Goal: Task Accomplishment & Management: Manage account settings

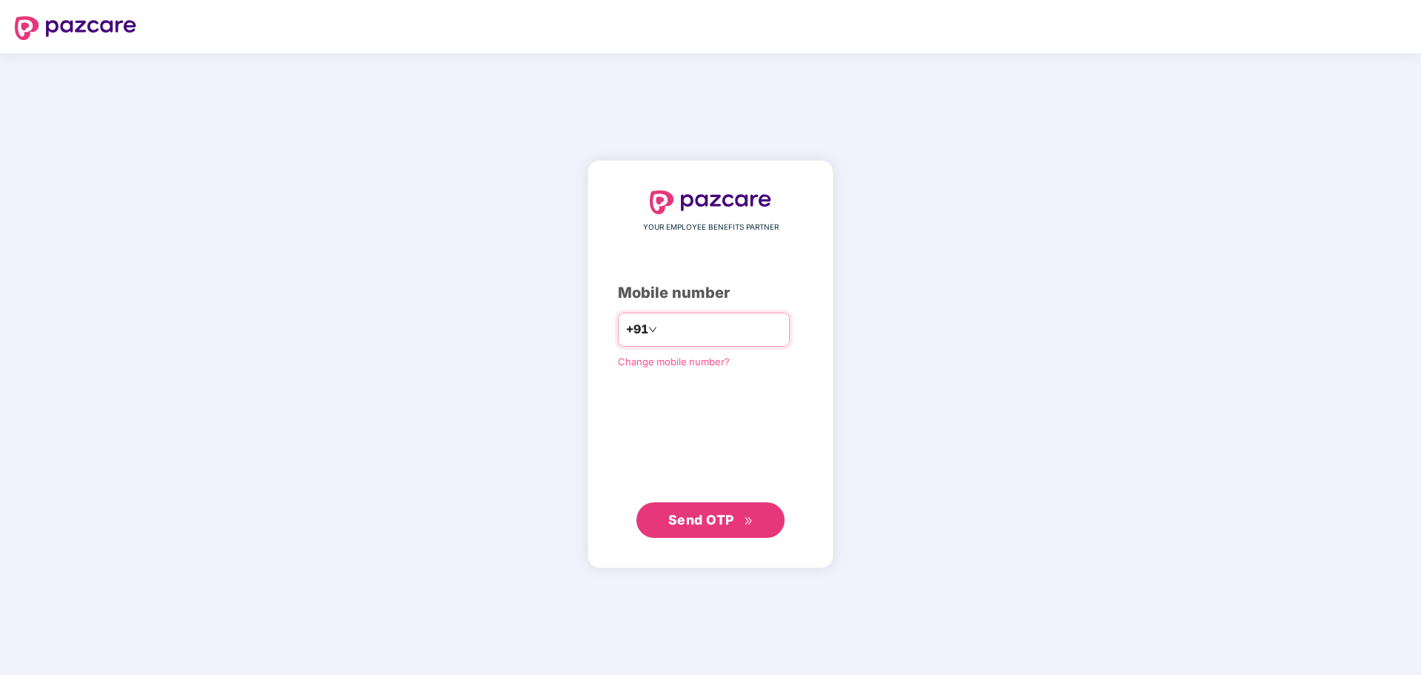
click at [731, 330] on input "number" at bounding box center [721, 330] width 122 height 24
type input "**********"
click at [715, 511] on span "Send OTP" at bounding box center [710, 519] width 85 height 21
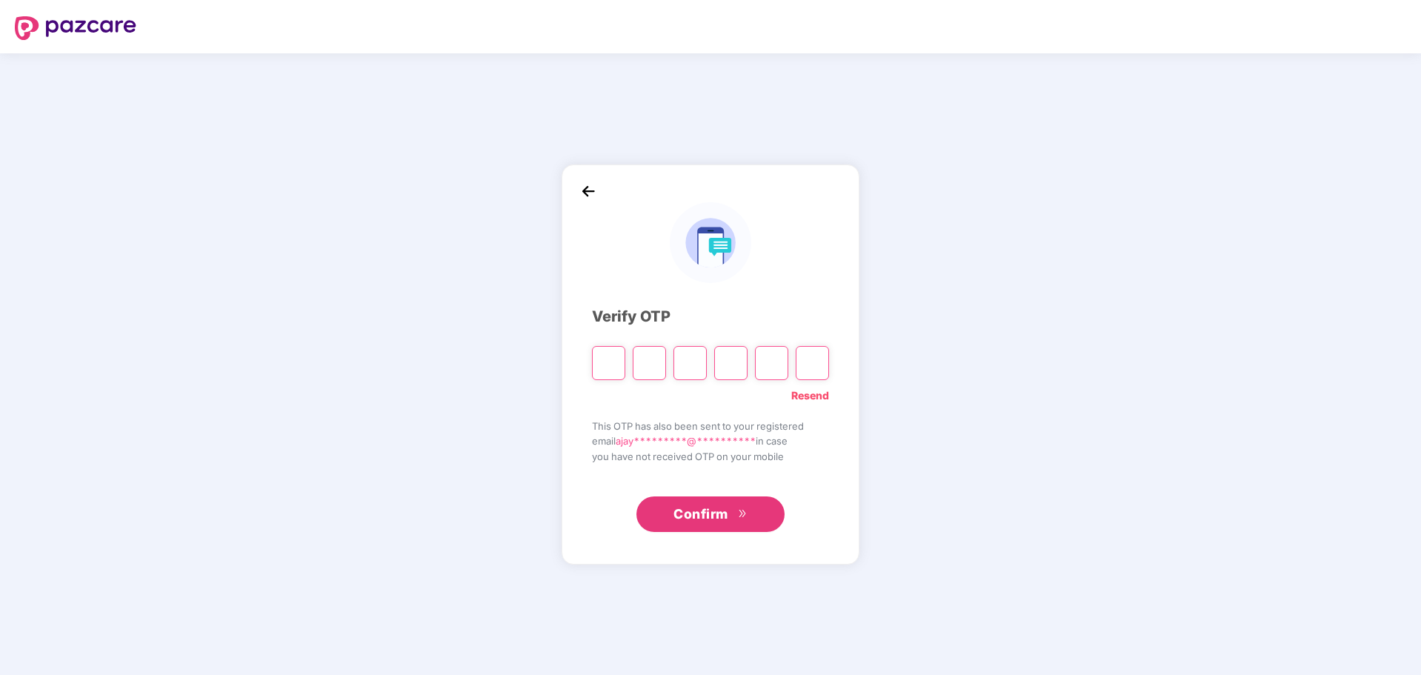
paste input "*"
type input "*"
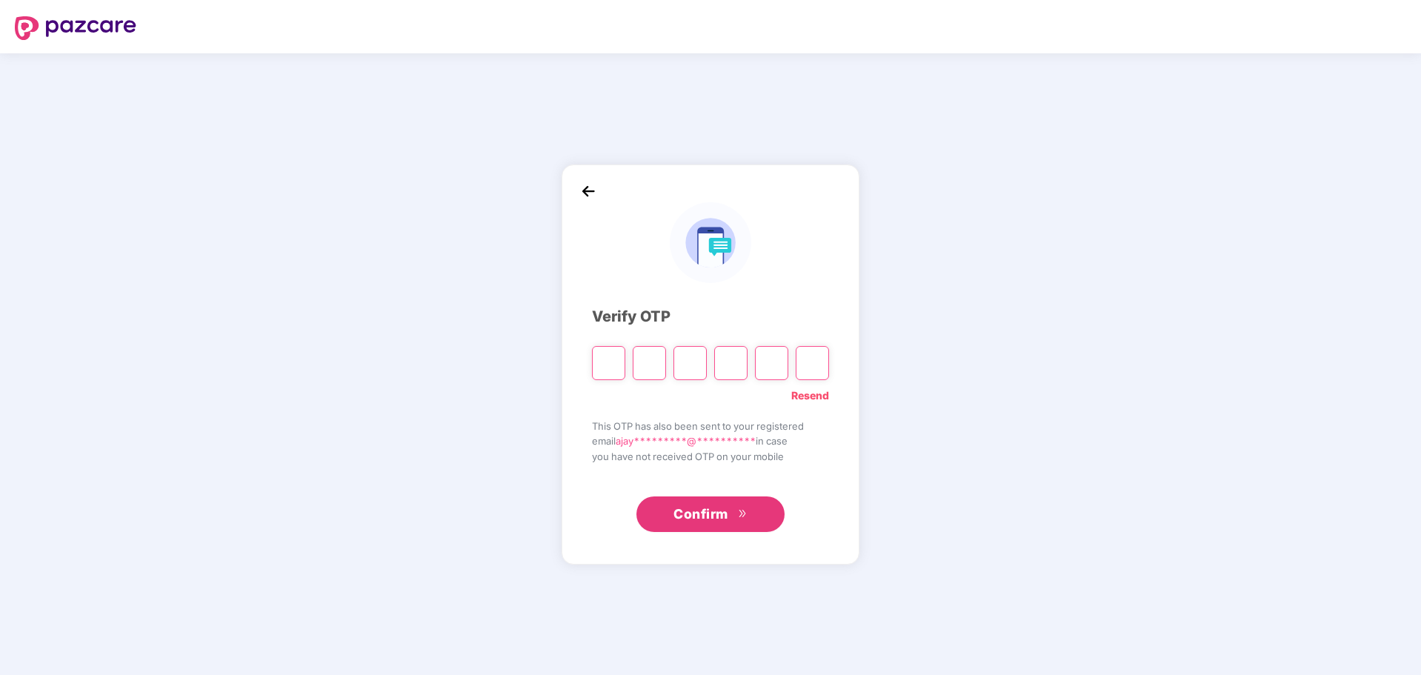
type input "*"
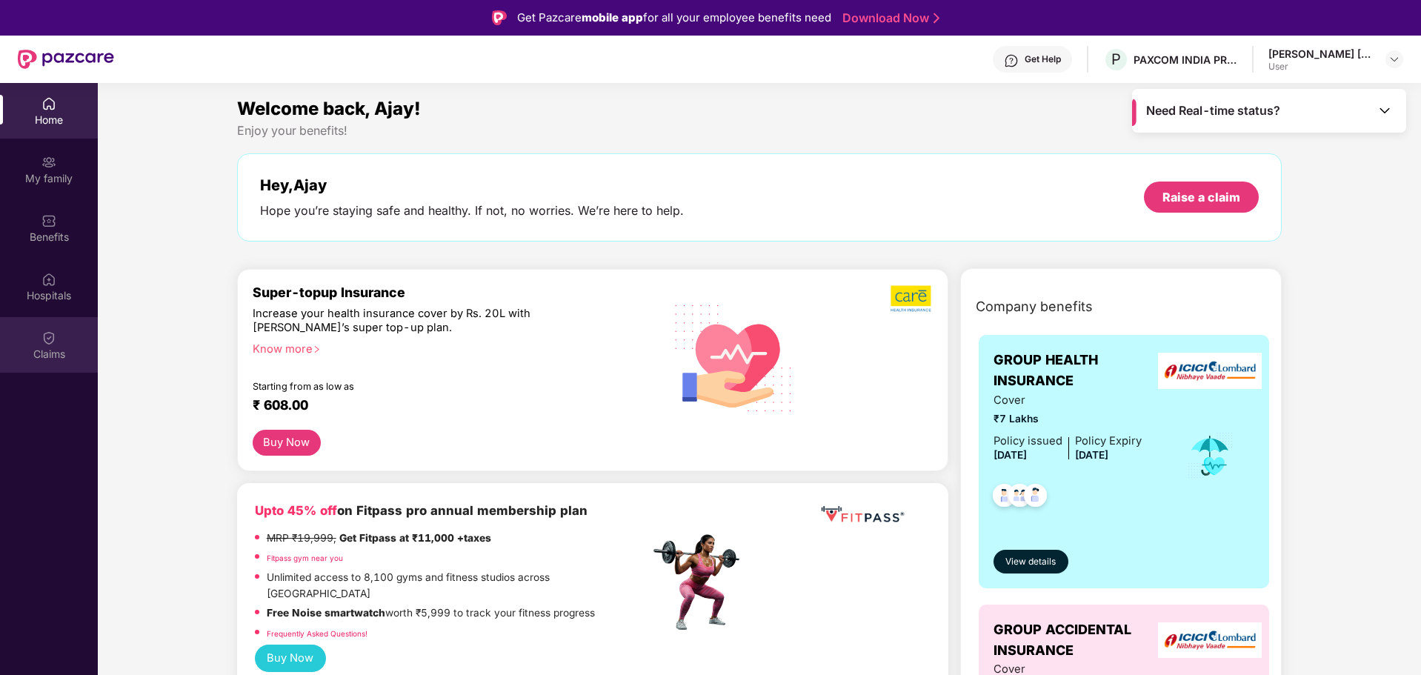
click at [36, 337] on div "Claims" at bounding box center [49, 345] width 98 height 56
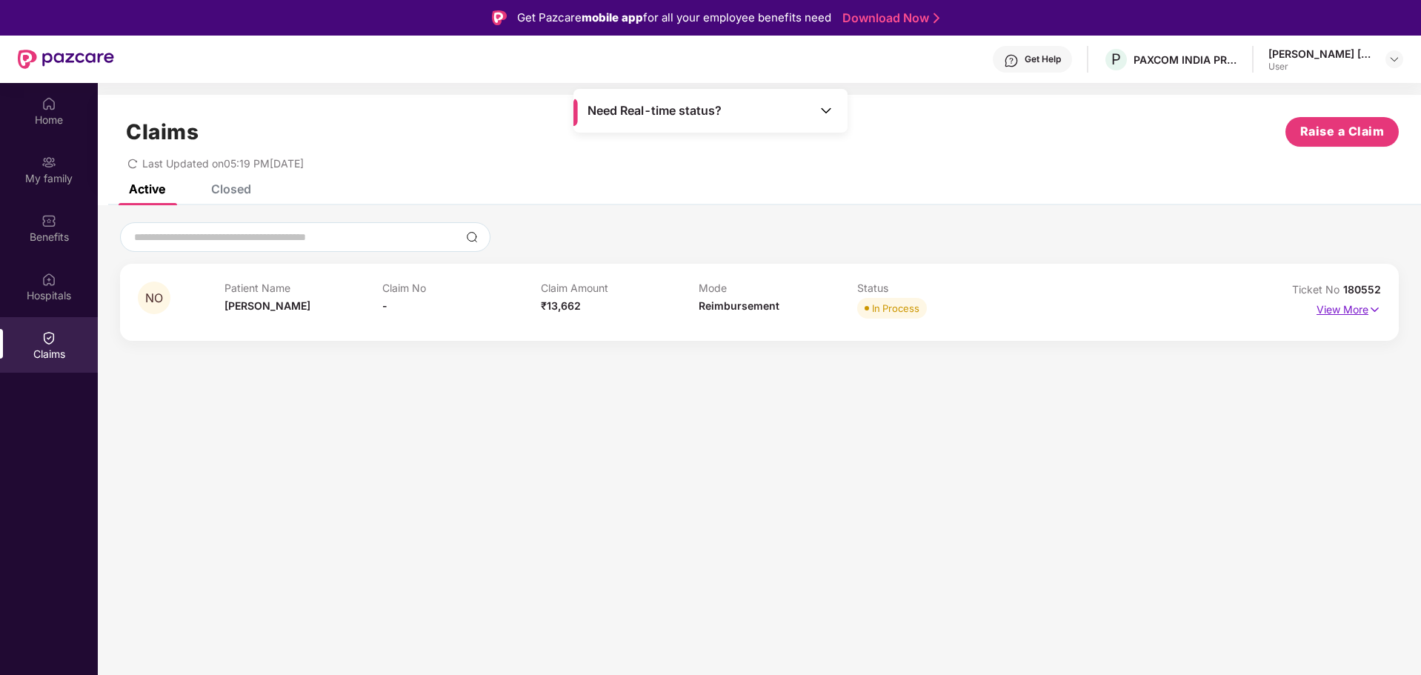
click at [1323, 306] on p "View More" at bounding box center [1349, 308] width 64 height 20
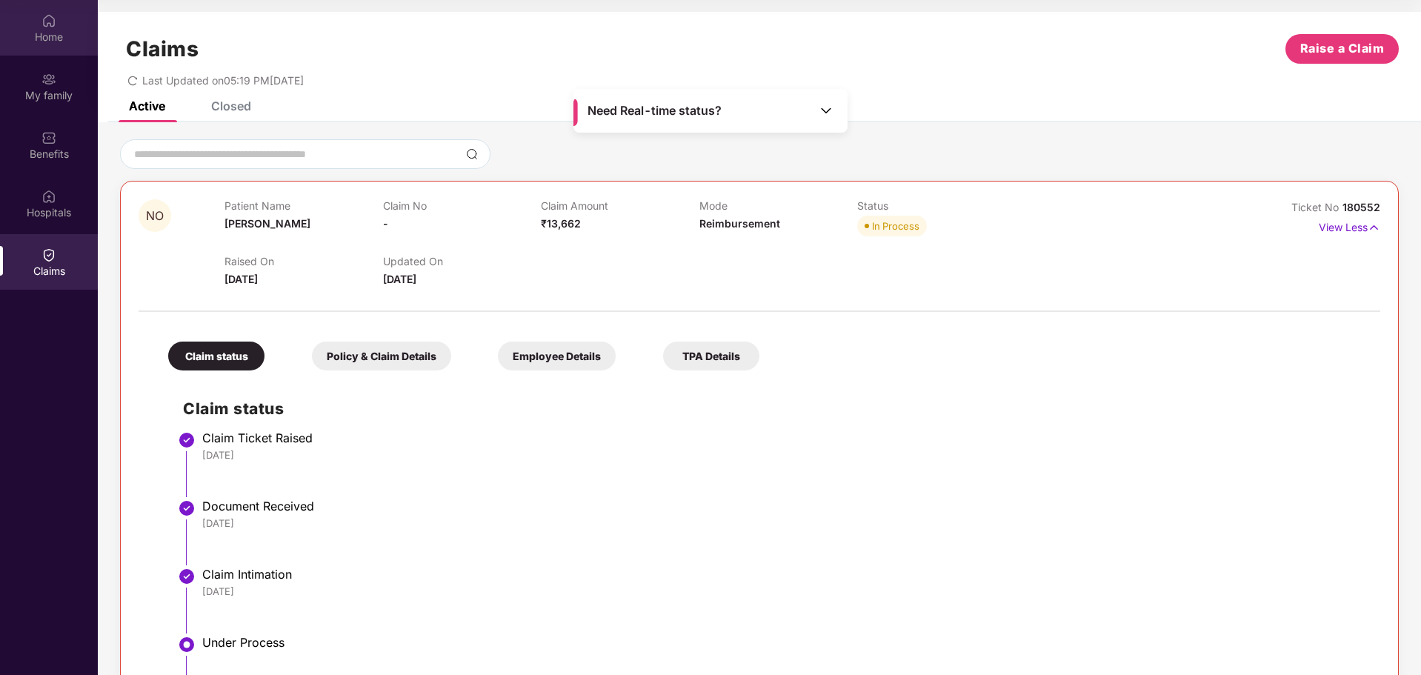
click at [50, 21] on img at bounding box center [48, 20] width 15 height 15
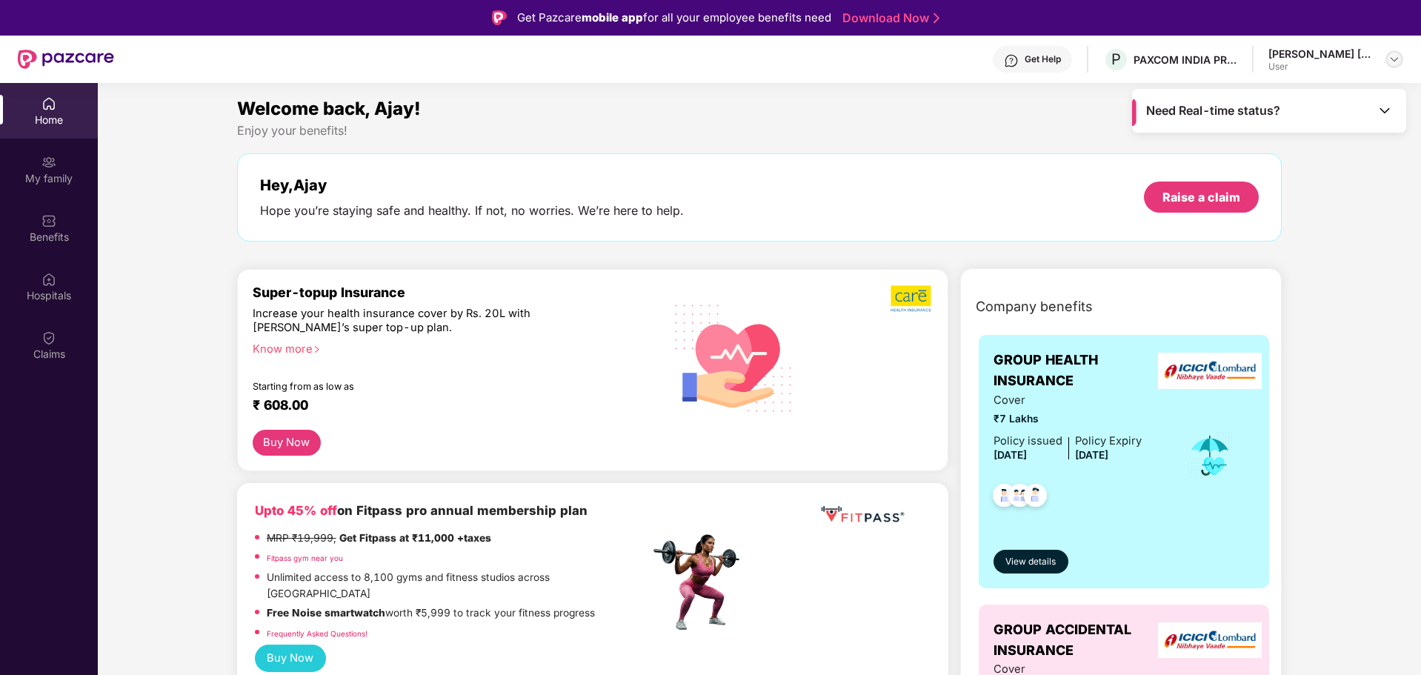
click at [1391, 59] on img at bounding box center [1395, 59] width 12 height 12
click at [1260, 100] on div "Logout" at bounding box center [1324, 94] width 193 height 29
